Goal: Task Accomplishment & Management: Use online tool/utility

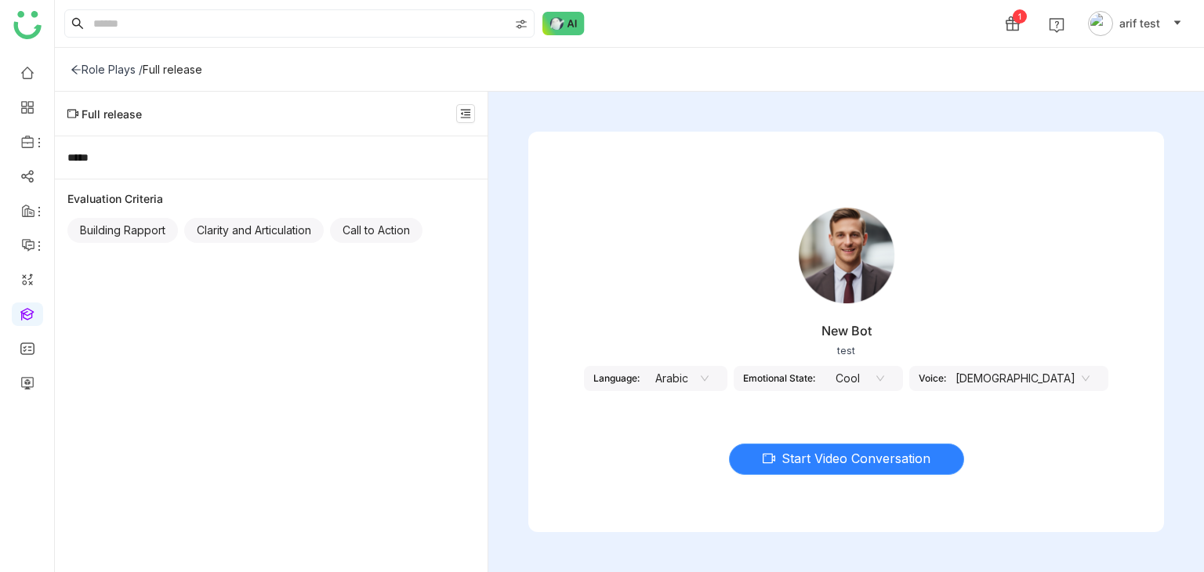
click at [845, 452] on span "Start Video Conversation" at bounding box center [856, 459] width 149 height 20
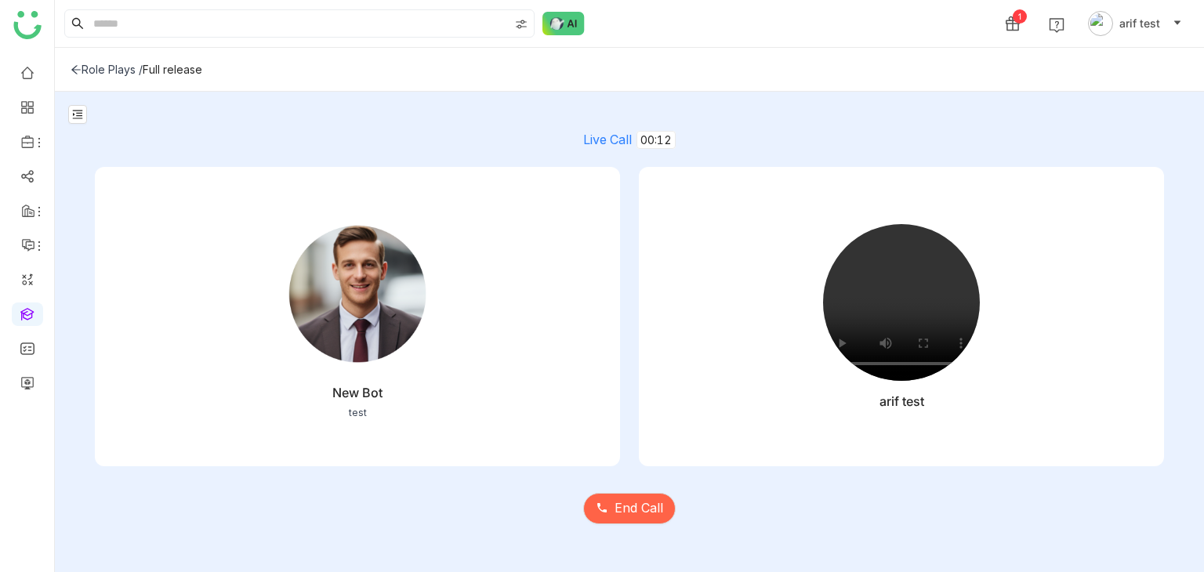
click at [844, 518] on div "End Call" at bounding box center [630, 500] width 1070 height 66
click at [639, 499] on span "End Call" at bounding box center [639, 509] width 49 height 20
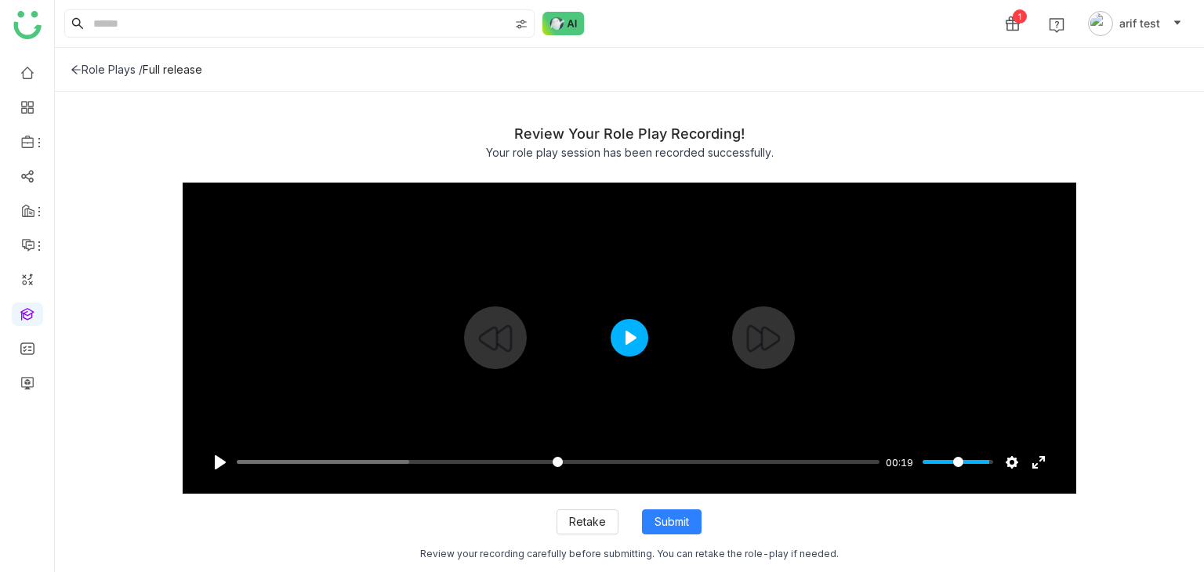
click at [630, 343] on button "Play" at bounding box center [630, 338] width 38 height 38
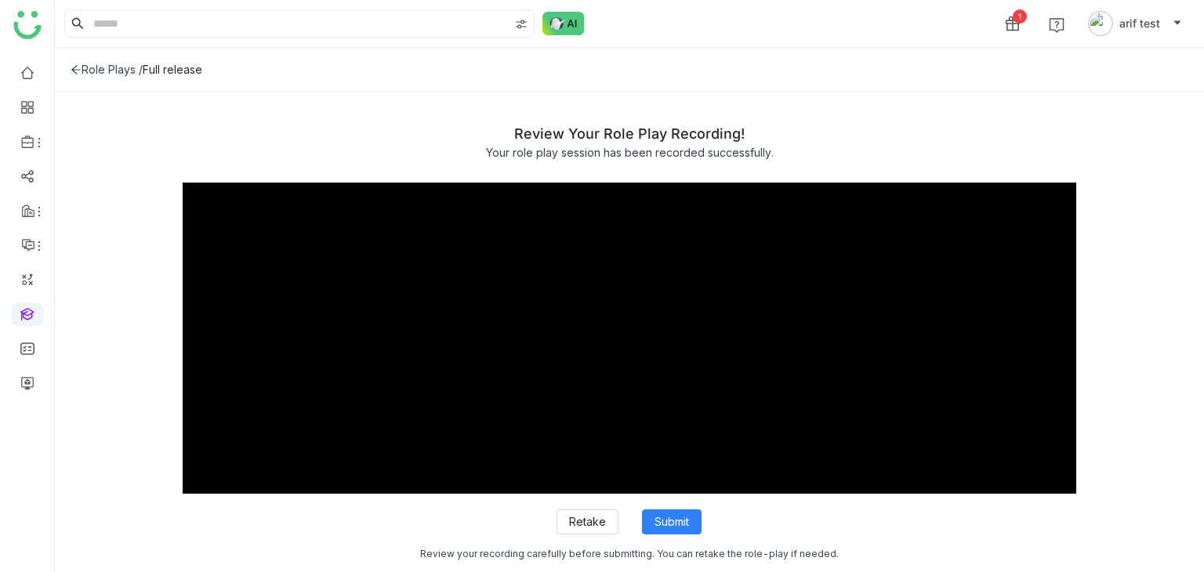
click at [602, 535] on div "Retake Submit Review your recording carefully before submitting. You can retake…" at bounding box center [630, 525] width 895 height 63
type input "*****"
click at [602, 525] on span "Retake" at bounding box center [587, 522] width 37 height 17
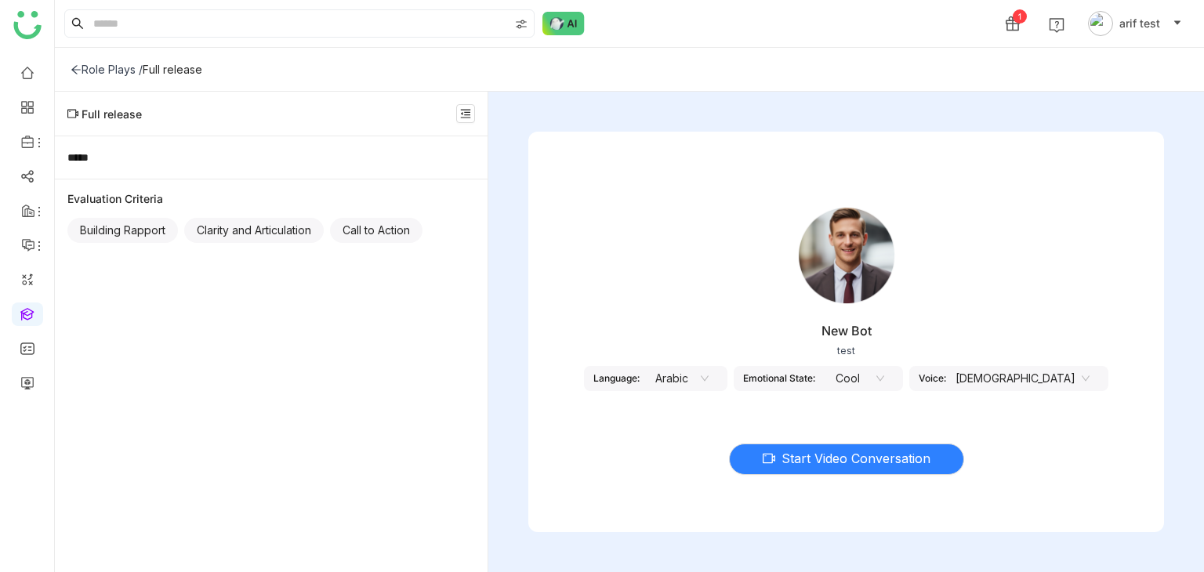
click at [709, 377] on nz-select-item "Arabic" at bounding box center [679, 379] width 60 height 24
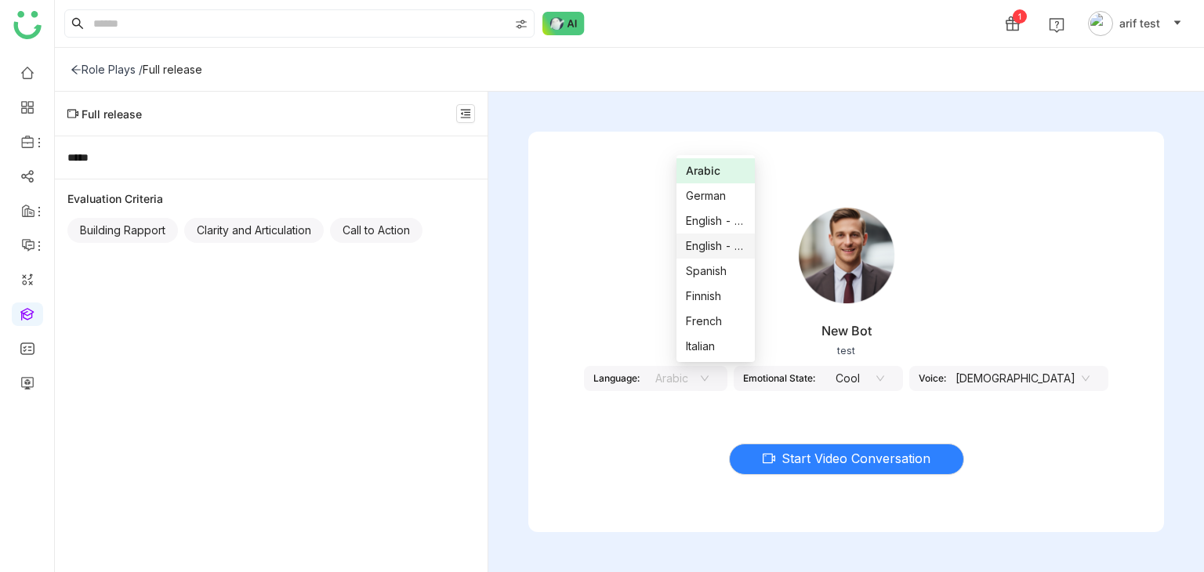
click at [718, 248] on div "English - US" at bounding box center [716, 246] width 60 height 17
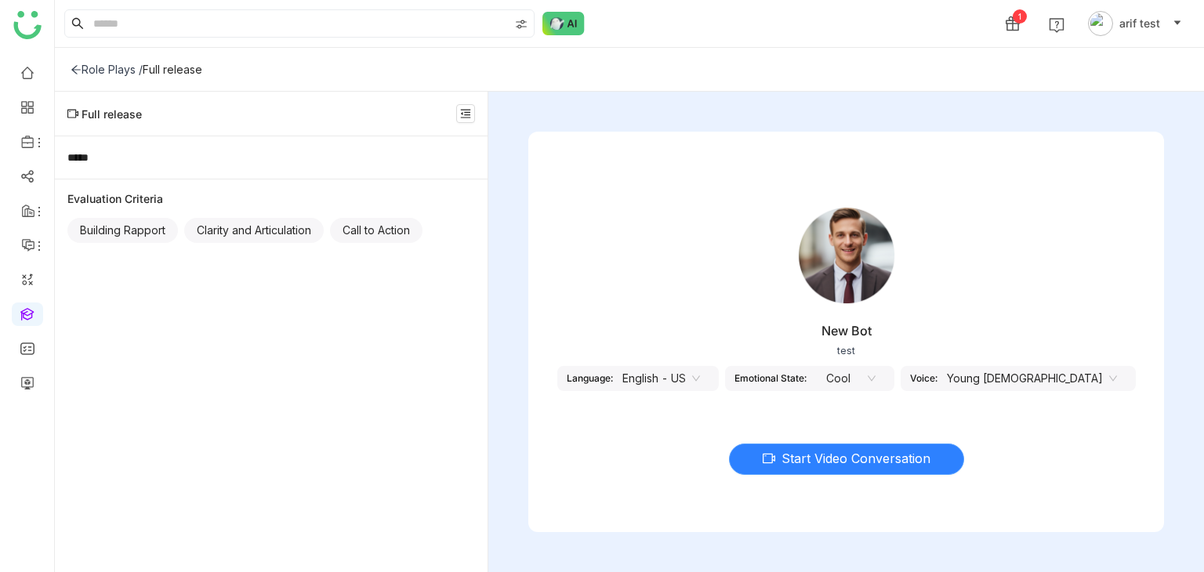
click at [850, 457] on span "Start Video Conversation" at bounding box center [856, 459] width 149 height 20
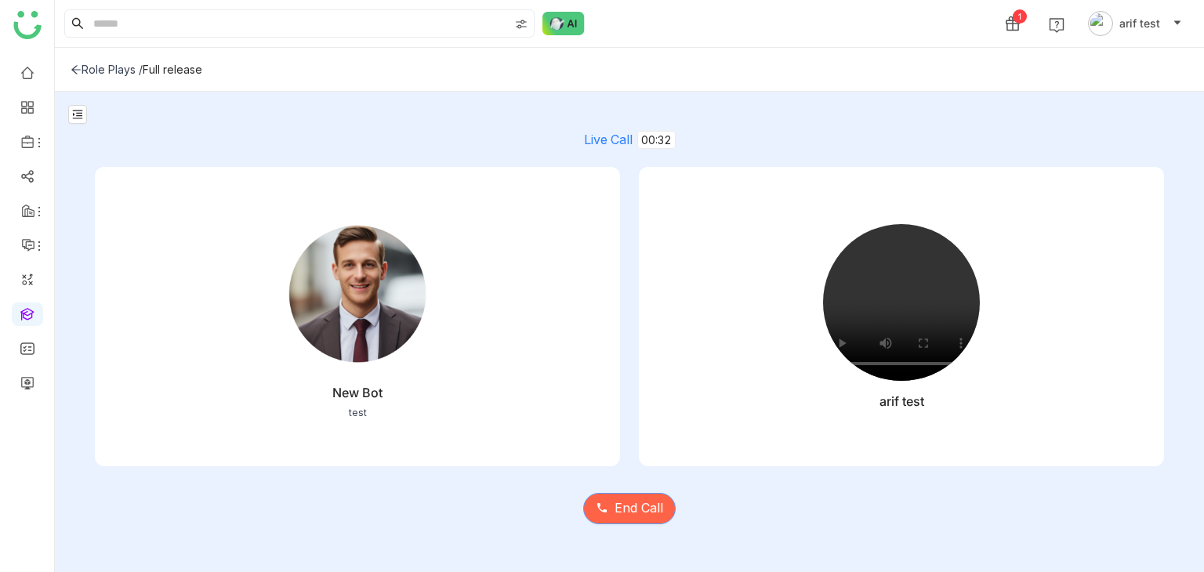
click at [626, 512] on span "End Call" at bounding box center [639, 509] width 49 height 20
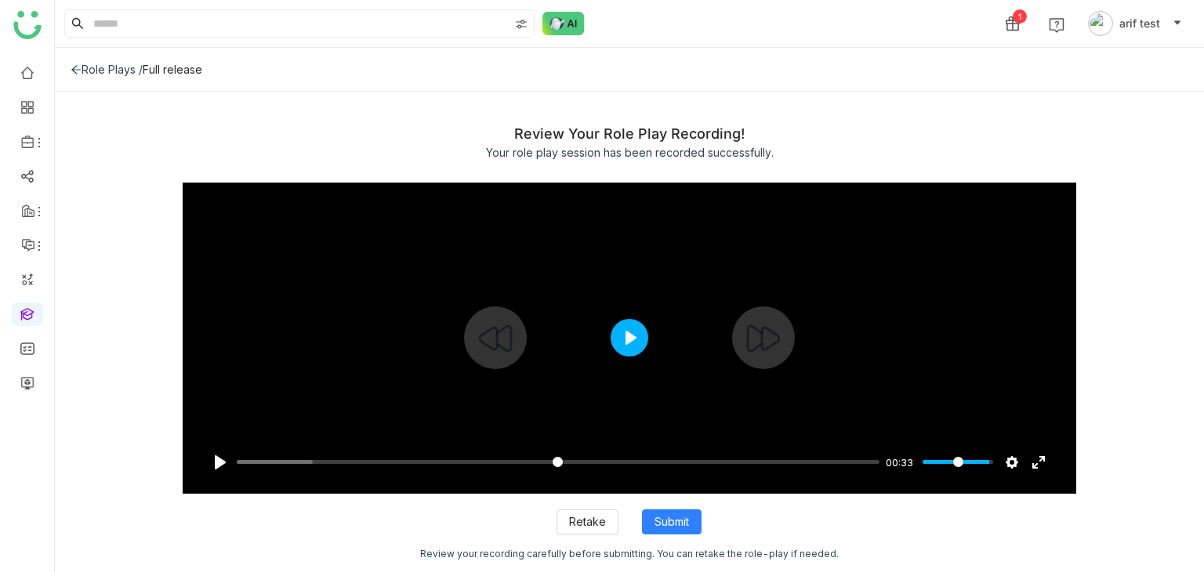
click at [635, 339] on button "Play" at bounding box center [630, 338] width 38 height 38
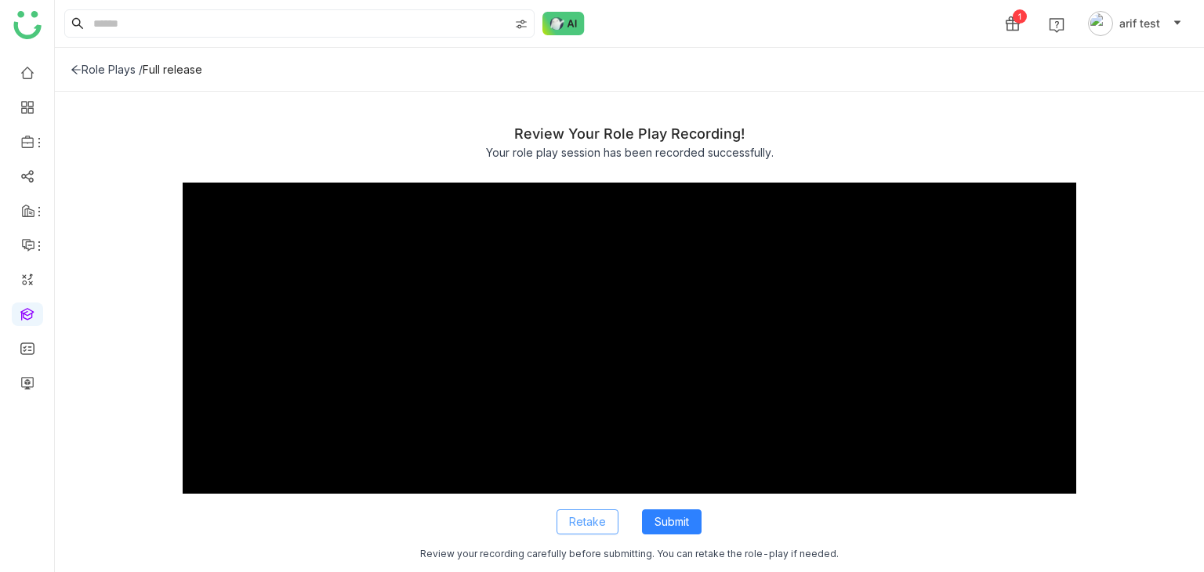
click at [589, 514] on span "Retake" at bounding box center [587, 522] width 37 height 17
type input "*****"
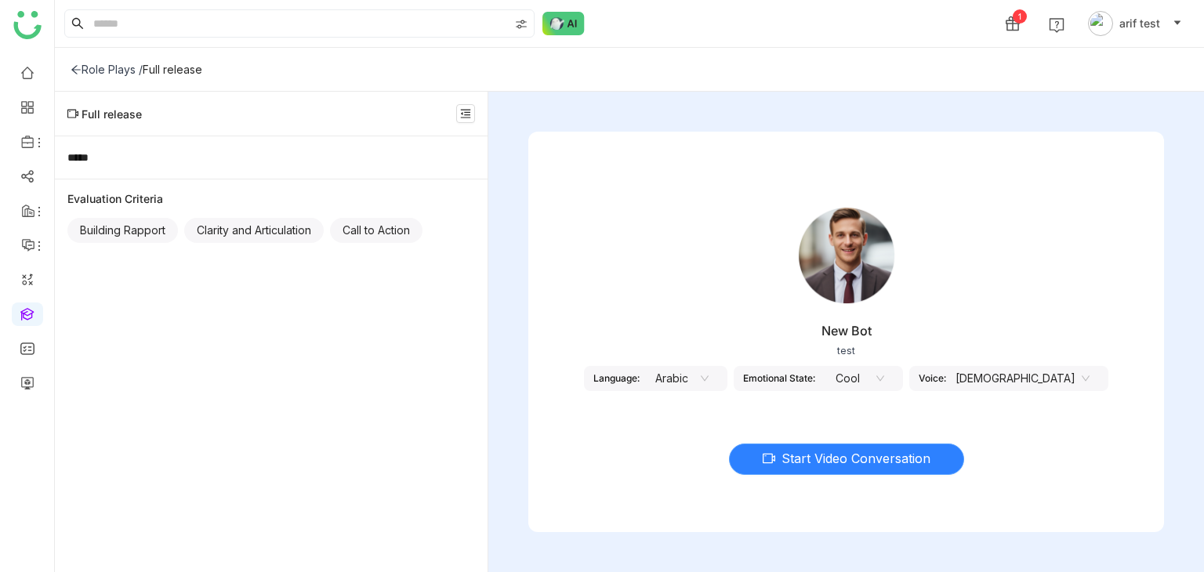
click at [819, 459] on span "Start Video Conversation" at bounding box center [856, 459] width 149 height 20
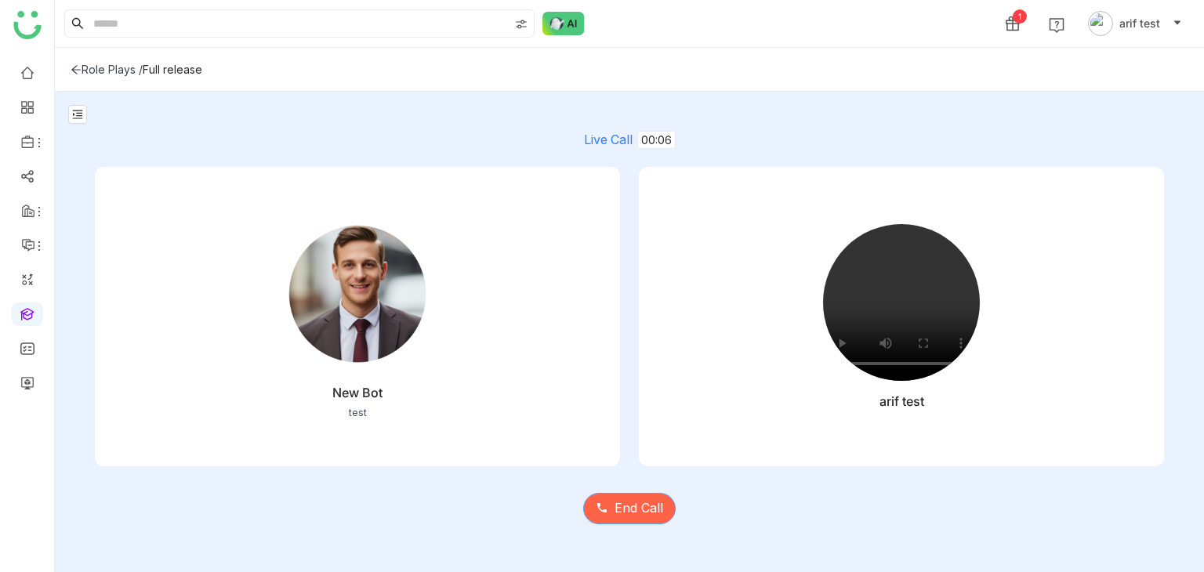
click at [634, 518] on span "End Call" at bounding box center [639, 509] width 49 height 20
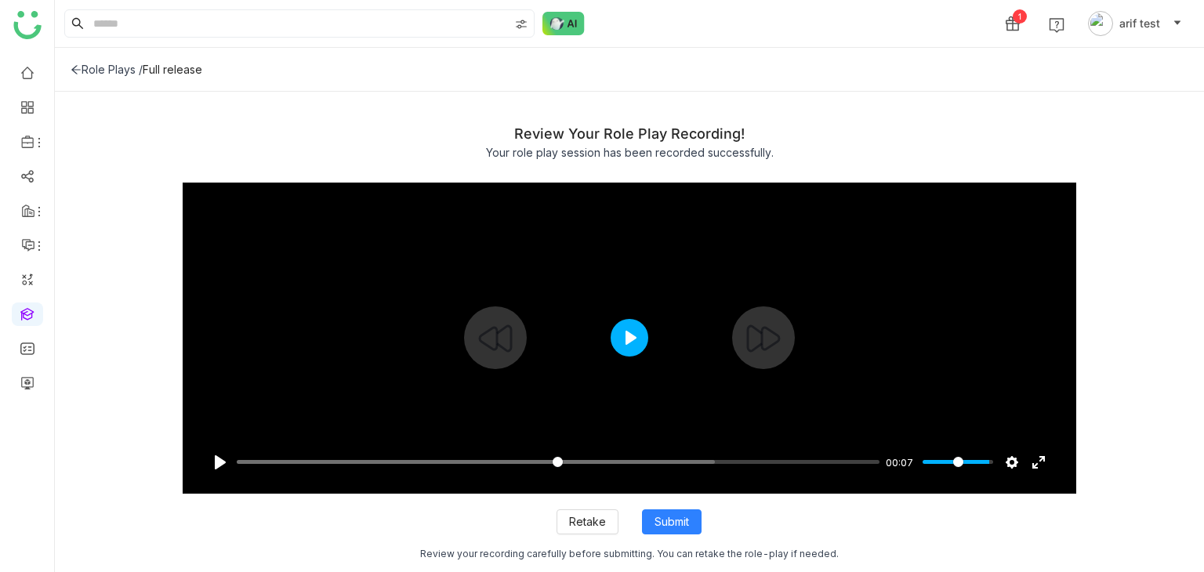
click at [636, 339] on button "Play" at bounding box center [630, 338] width 38 height 38
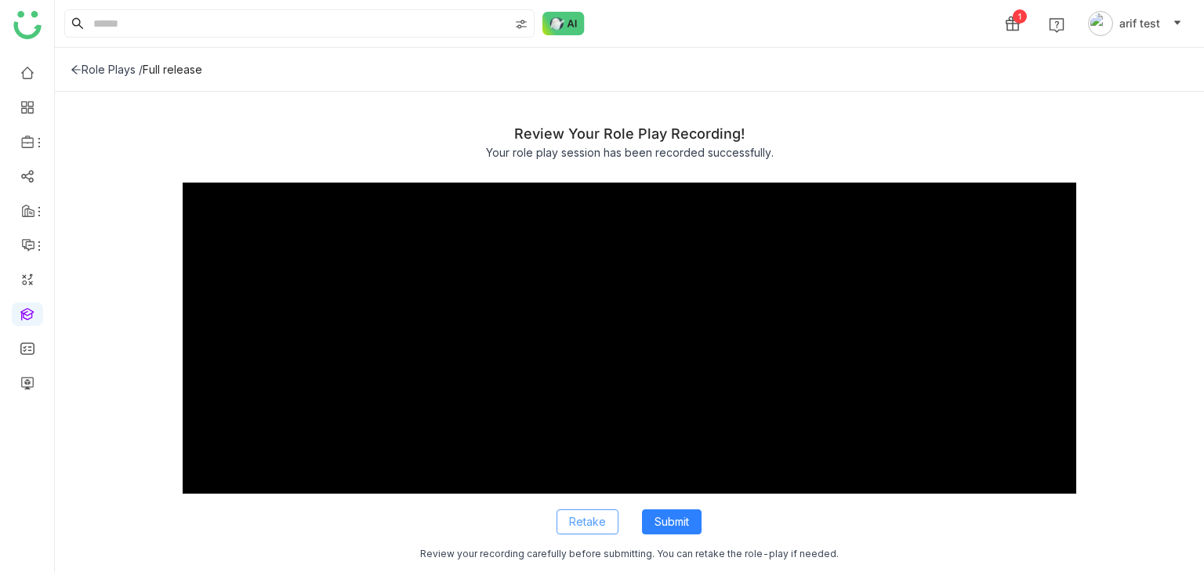
click at [588, 522] on span "Retake" at bounding box center [587, 522] width 37 height 17
type input "*****"
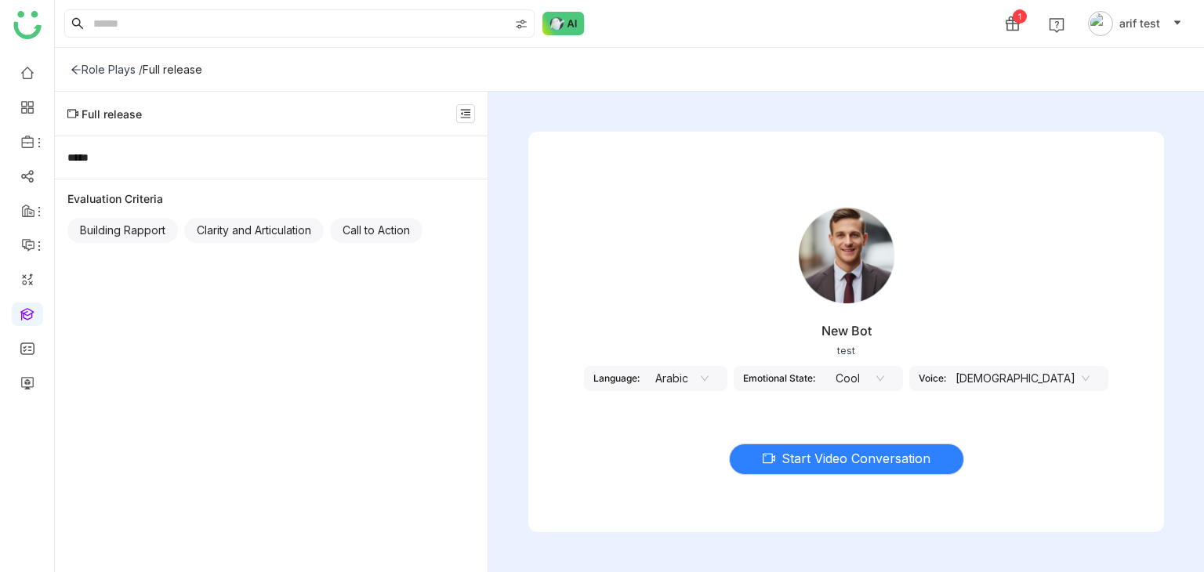
click at [709, 372] on nz-select-item "Arabic" at bounding box center [679, 379] width 60 height 24
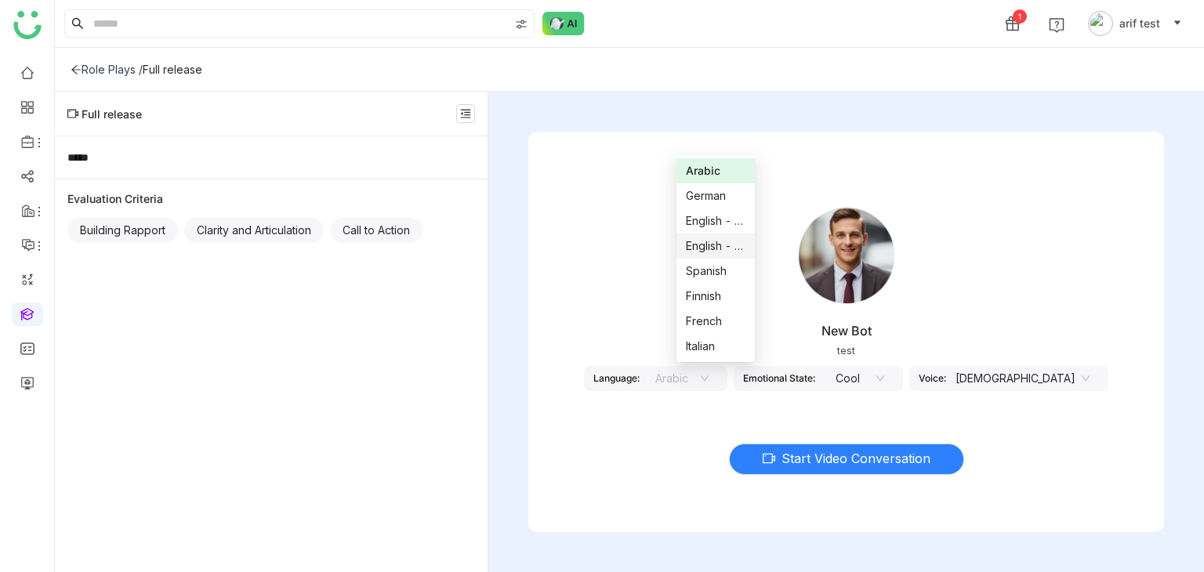
click at [723, 238] on div "English - US" at bounding box center [716, 246] width 60 height 17
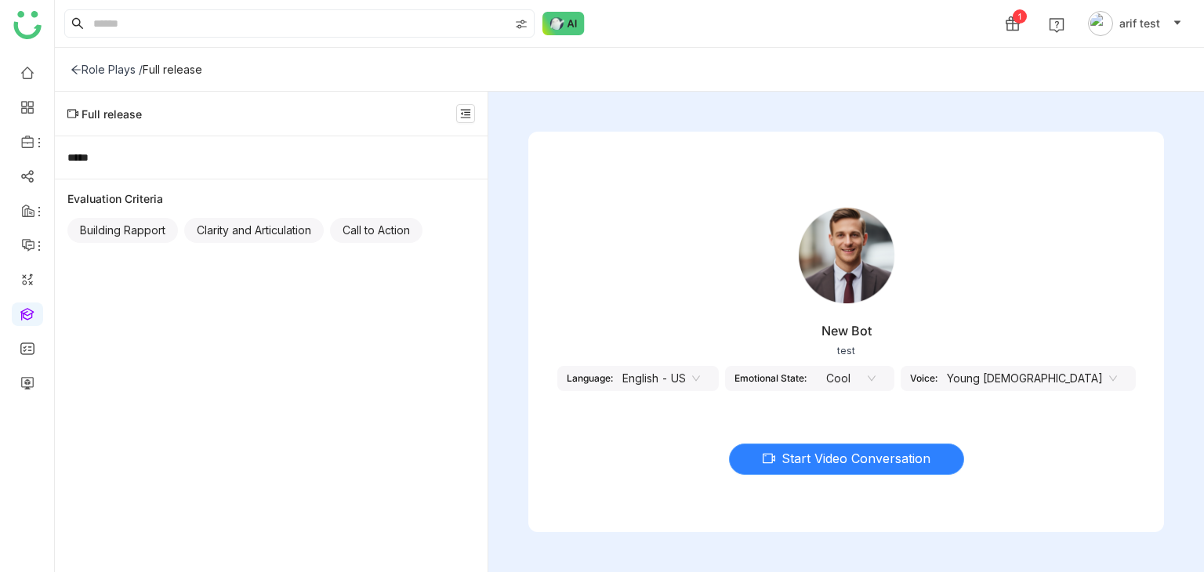
click at [826, 463] on span "Start Video Conversation" at bounding box center [856, 459] width 149 height 20
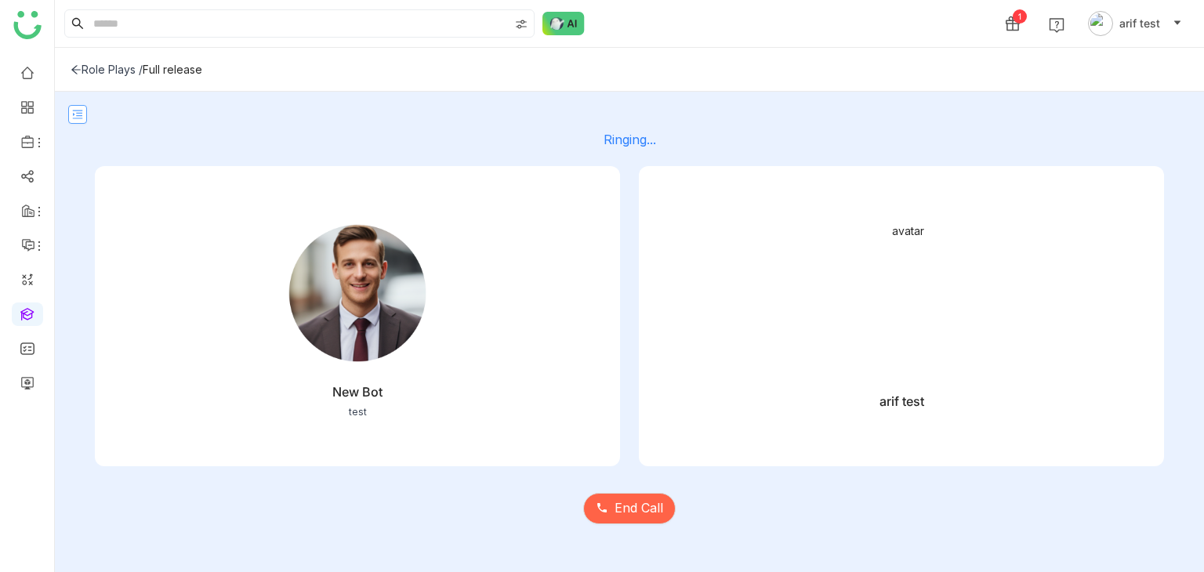
click at [76, 113] on icon at bounding box center [78, 115] width 10 height 9
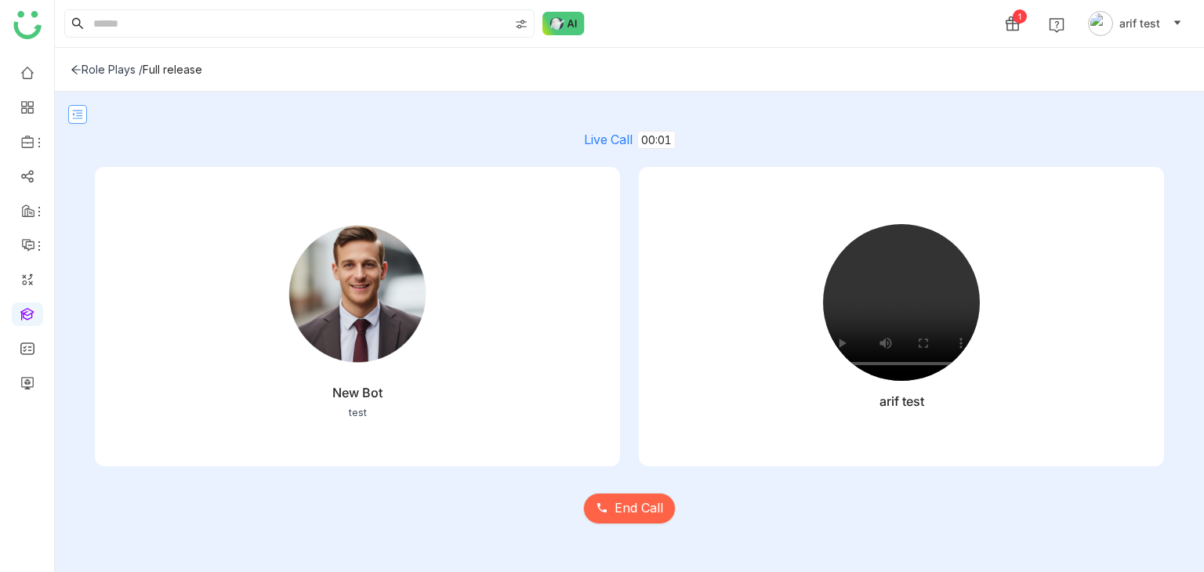
click at [82, 111] on icon at bounding box center [77, 114] width 11 height 11
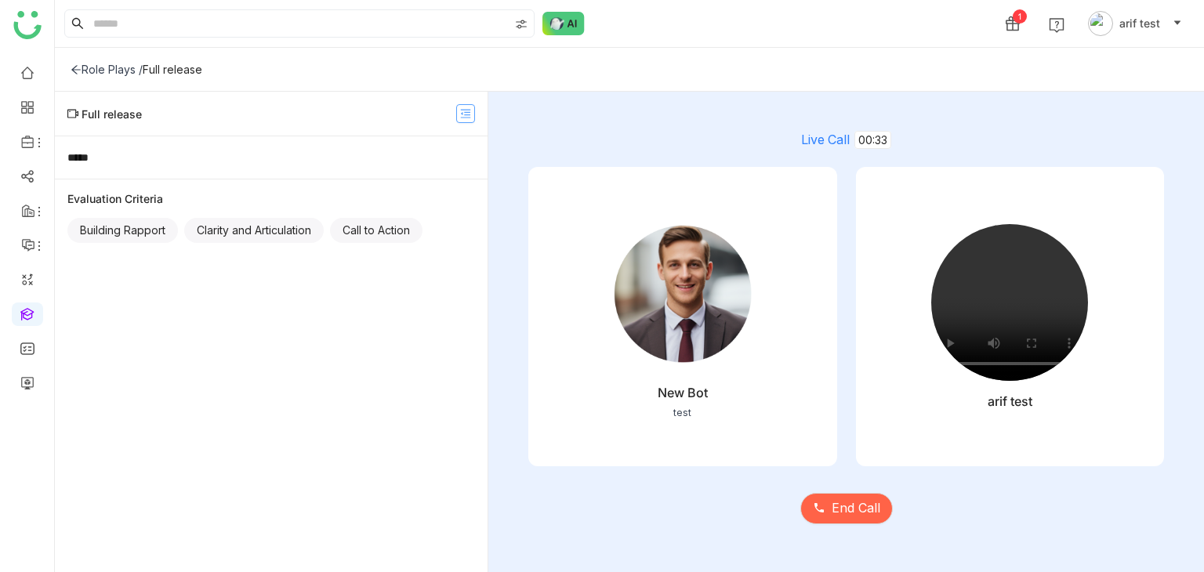
click at [470, 113] on icon at bounding box center [465, 113] width 11 height 11
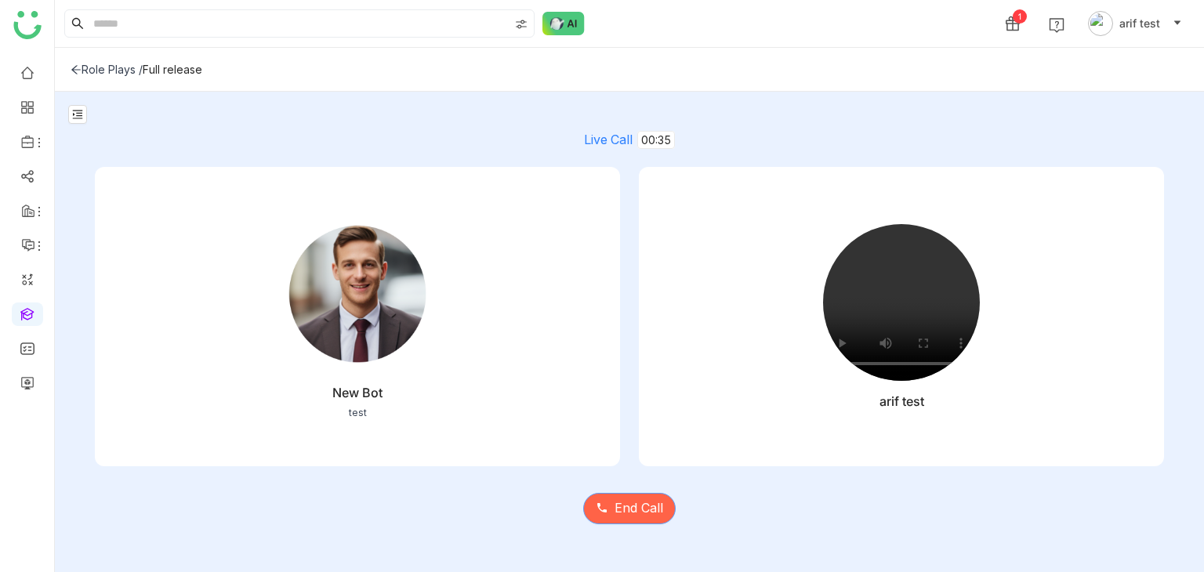
click at [649, 514] on span "End Call" at bounding box center [639, 509] width 49 height 20
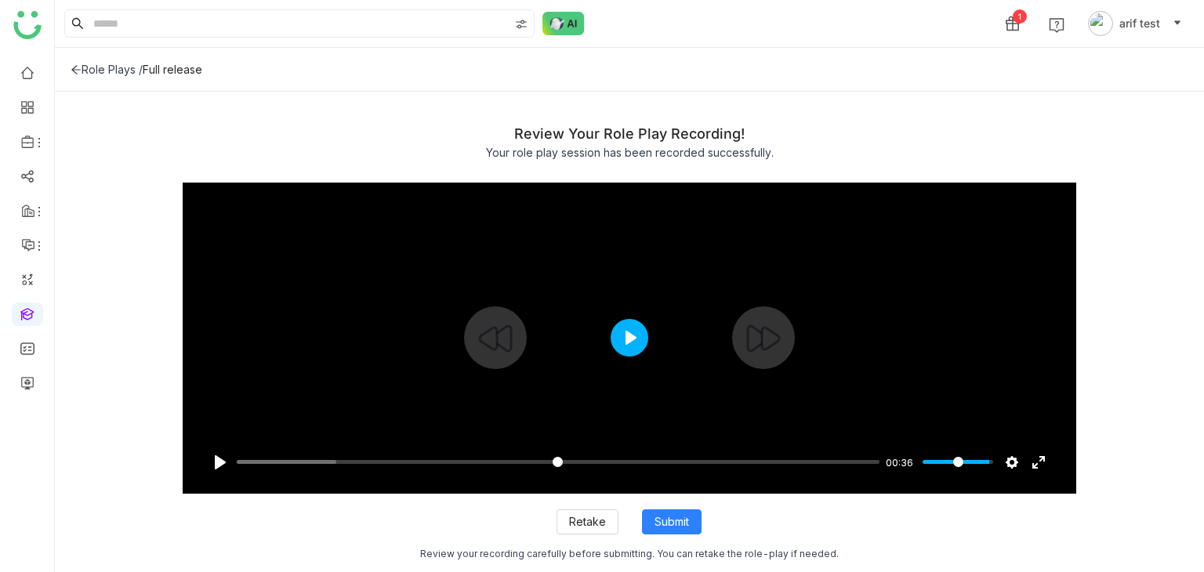
click at [629, 343] on button "Play" at bounding box center [630, 338] width 38 height 38
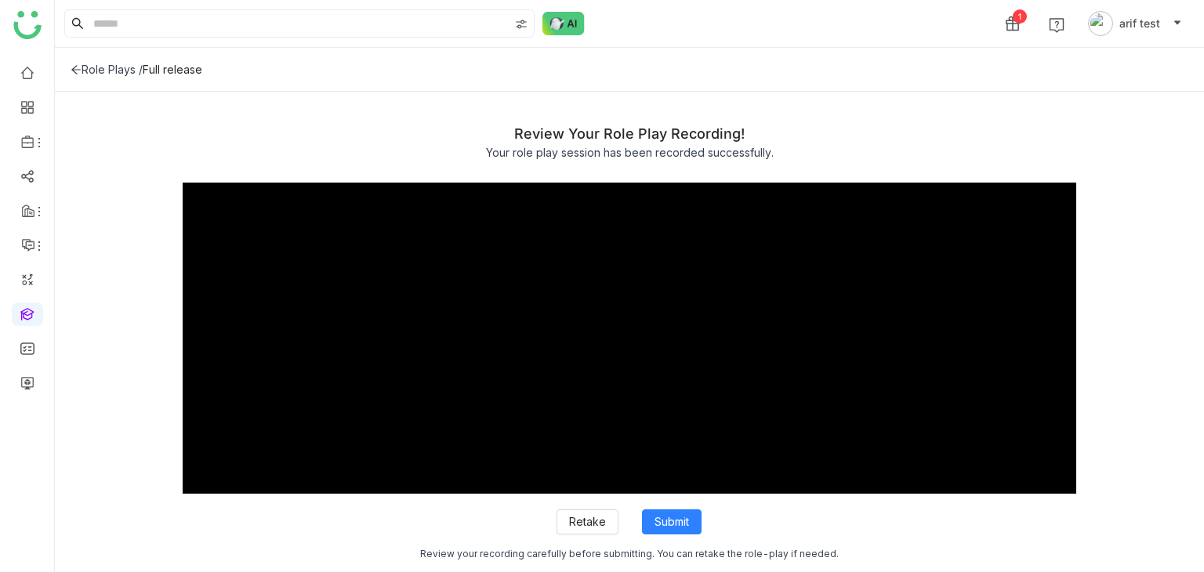
click at [81, 70] on icon at bounding box center [76, 69] width 11 height 11
type input "*****"
